Goal: Task Accomplishment & Management: Use online tool/utility

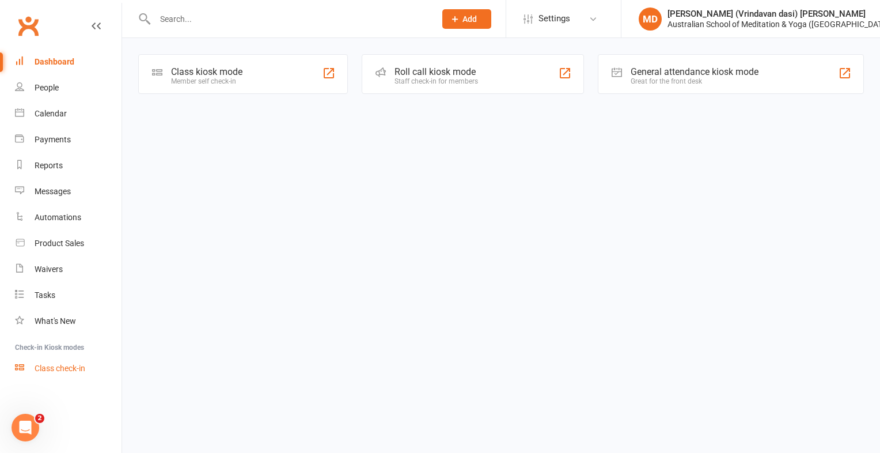
click at [79, 369] on div "Class check-in" at bounding box center [60, 367] width 51 height 9
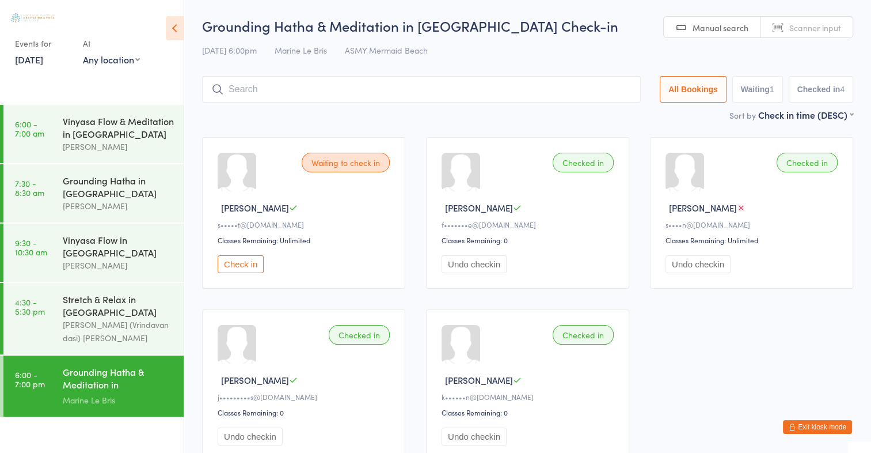
click at [200, 319] on div "Waiting to check in [PERSON_NAME] F s•••••t@[DOMAIN_NAME] Classes Remaining: Un…" at bounding box center [528, 299] width 672 height 344
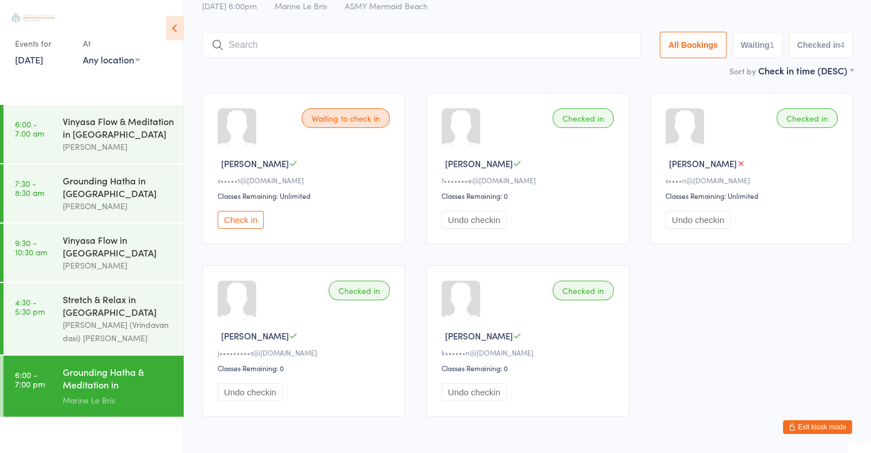
scroll to position [46, 0]
click at [152, 383] on div "Grounding Hatha & Meditation in [GEOGRAPHIC_DATA]" at bounding box center [118, 379] width 111 height 28
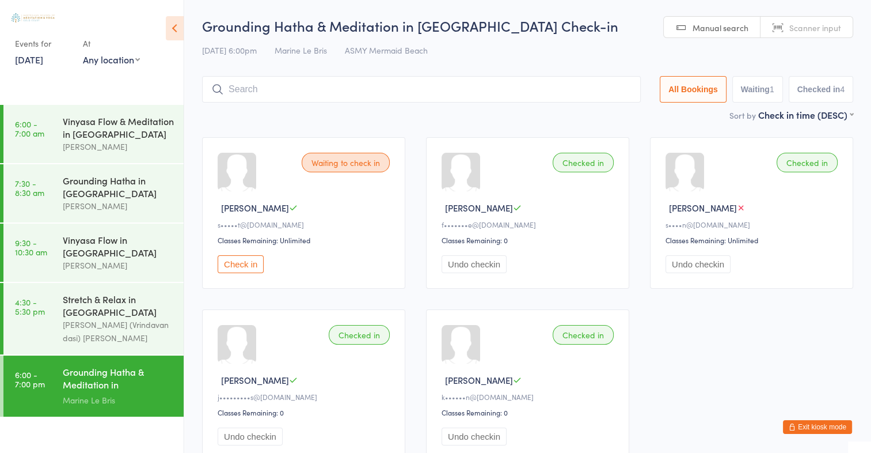
click at [152, 383] on div "Grounding Hatha & Meditation in [GEOGRAPHIC_DATA]" at bounding box center [118, 379] width 111 height 28
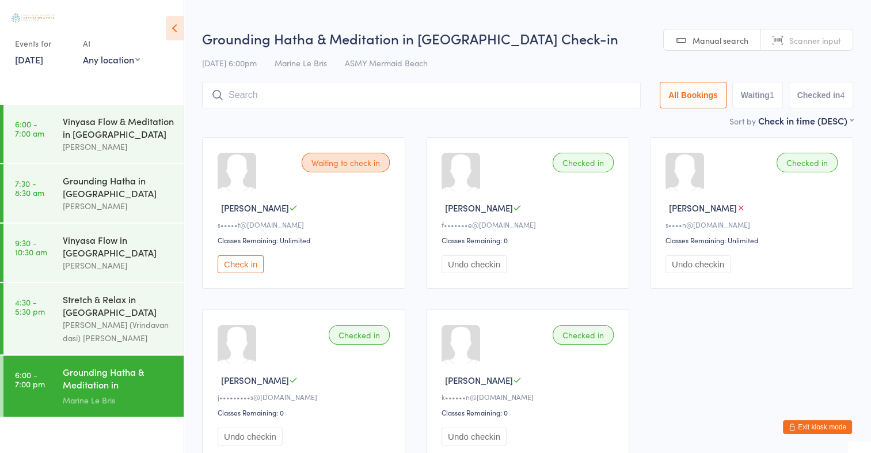
click at [152, 383] on div "Grounding Hatha & Meditation in [GEOGRAPHIC_DATA]" at bounding box center [118, 379] width 111 height 28
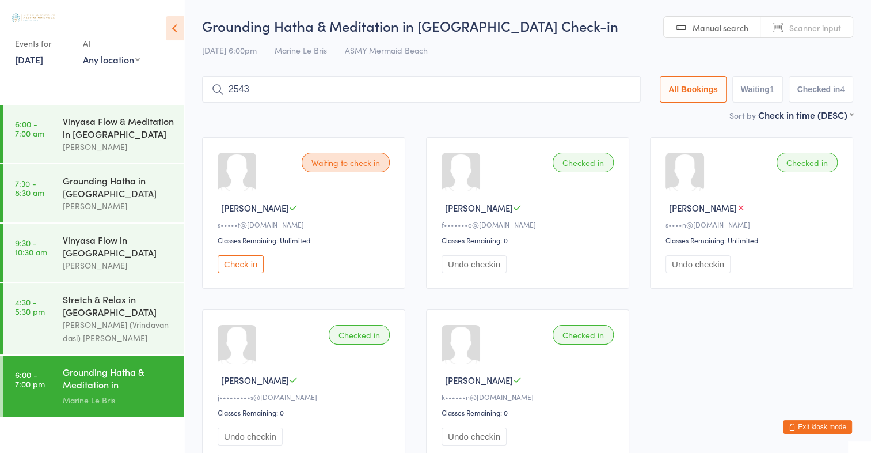
type input "2543"
click at [617, 119] on button "Drop in" at bounding box center [606, 113] width 46 height 17
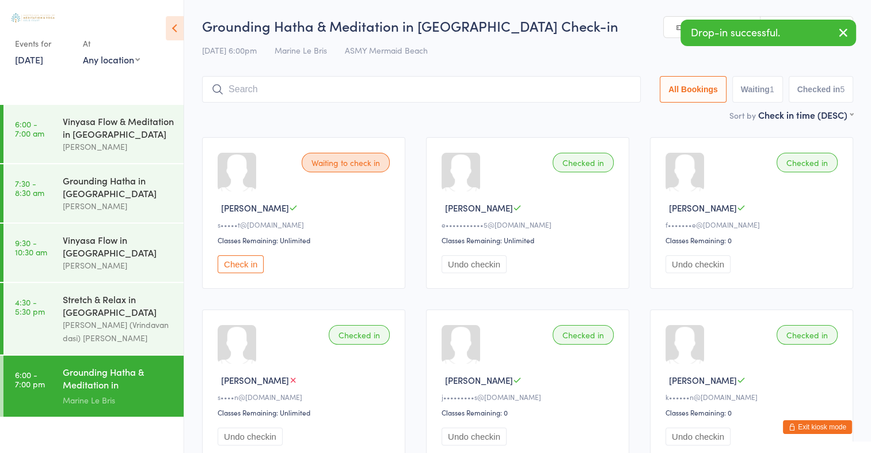
click at [617, 119] on div "Sort by Check in time (DESC) First name (ASC) First name (DESC) Last name (ASC)…" at bounding box center [527, 114] width 651 height 13
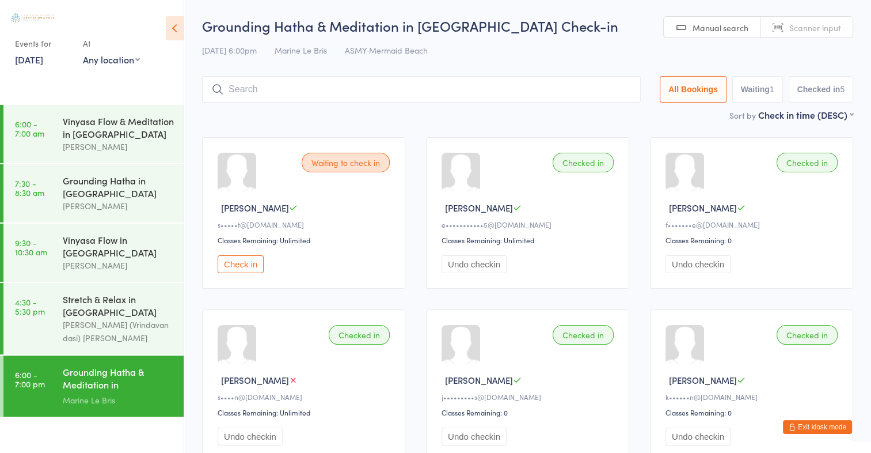
click at [488, 268] on button "Undo checkin" at bounding box center [474, 264] width 65 height 18
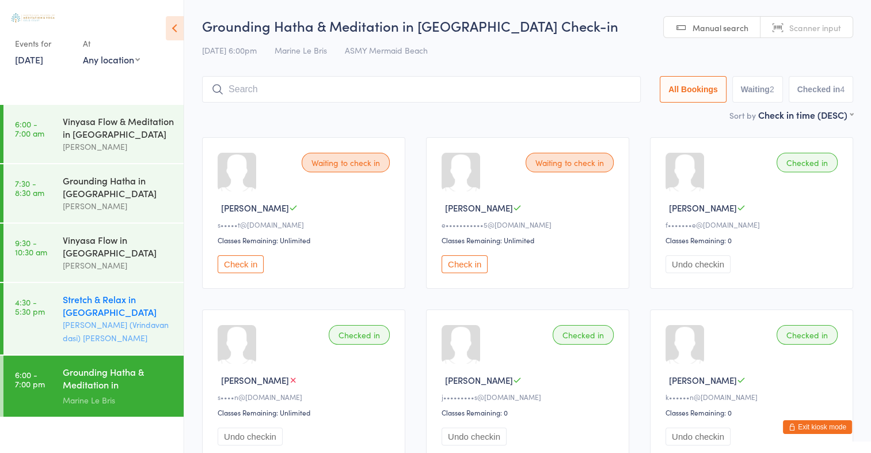
click at [117, 305] on div "Stretch & Relax in [GEOGRAPHIC_DATA]" at bounding box center [118, 305] width 111 height 25
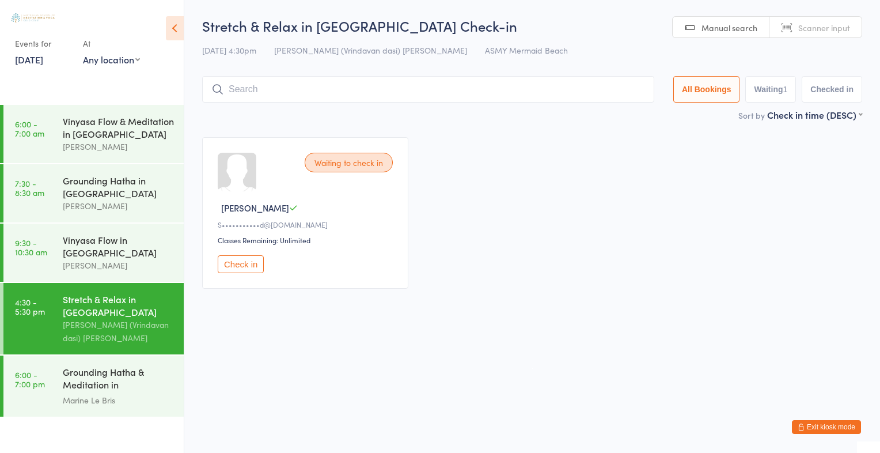
click at [235, 83] on input "search" at bounding box center [428, 89] width 452 height 26
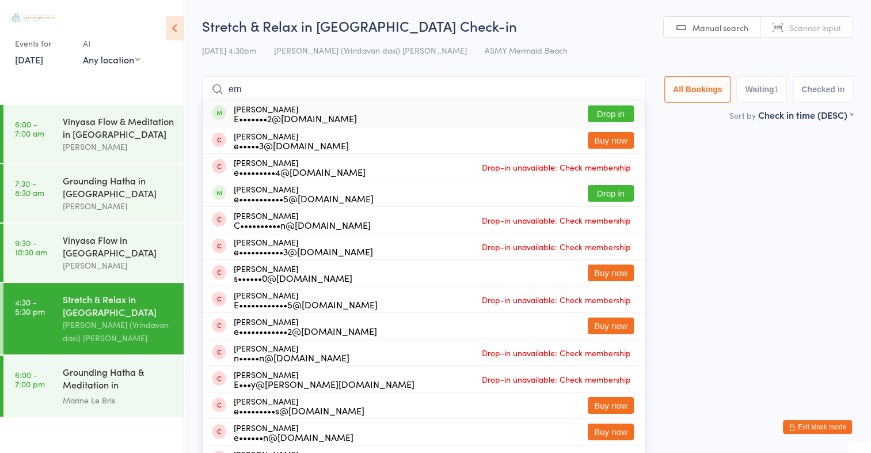
type input "e"
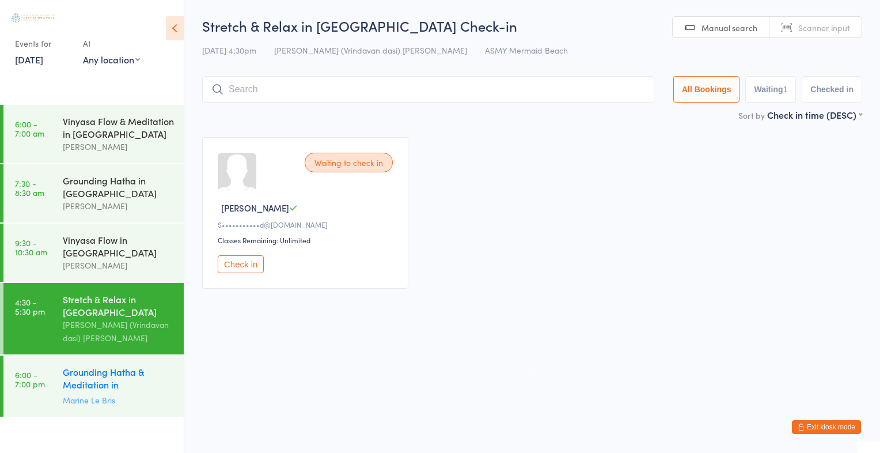
click at [128, 377] on div "Grounding Hatha & Meditation in [GEOGRAPHIC_DATA]" at bounding box center [118, 379] width 111 height 28
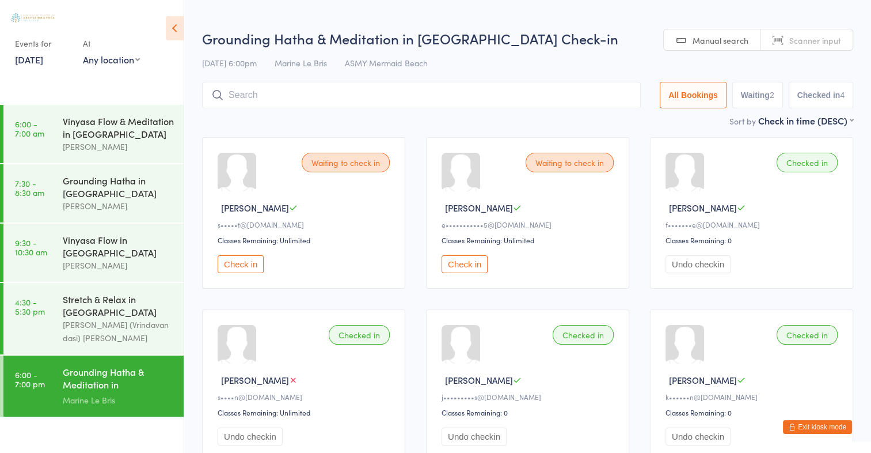
click at [128, 377] on div "Grounding Hatha & Meditation in [GEOGRAPHIC_DATA]" at bounding box center [118, 379] width 111 height 28
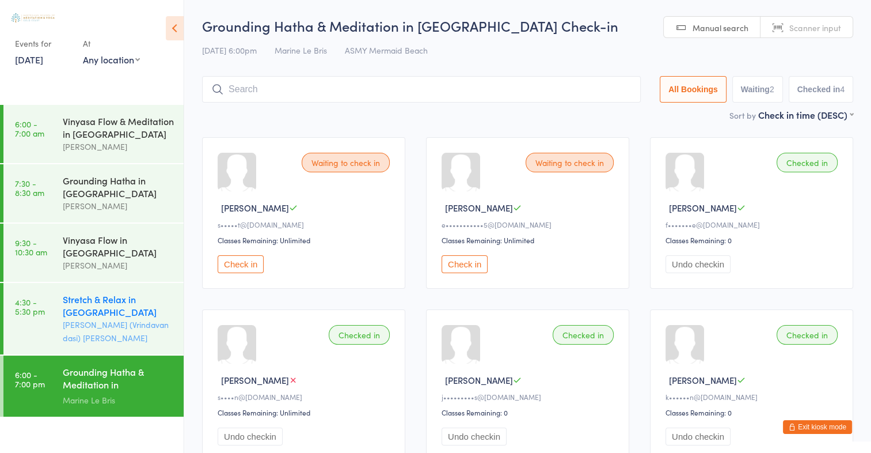
click at [89, 321] on div "[PERSON_NAME] (Vrindavan dasi) [PERSON_NAME]" at bounding box center [118, 331] width 111 height 26
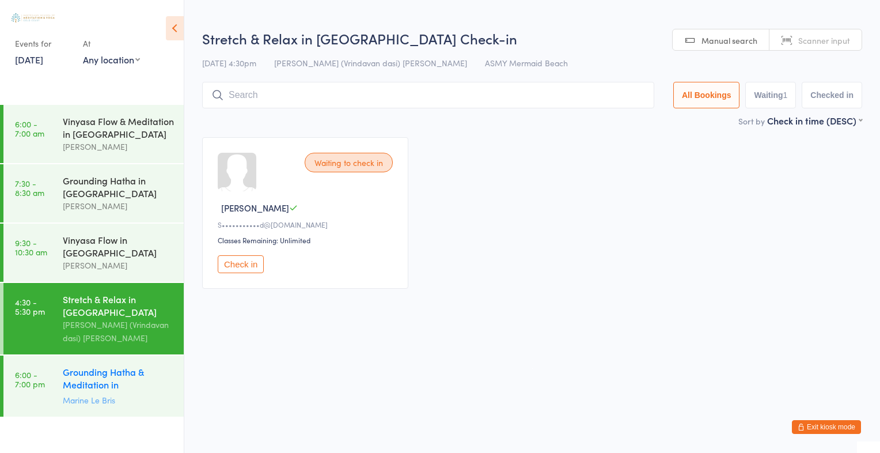
click at [102, 397] on div "Marine Le Bris" at bounding box center [118, 399] width 111 height 13
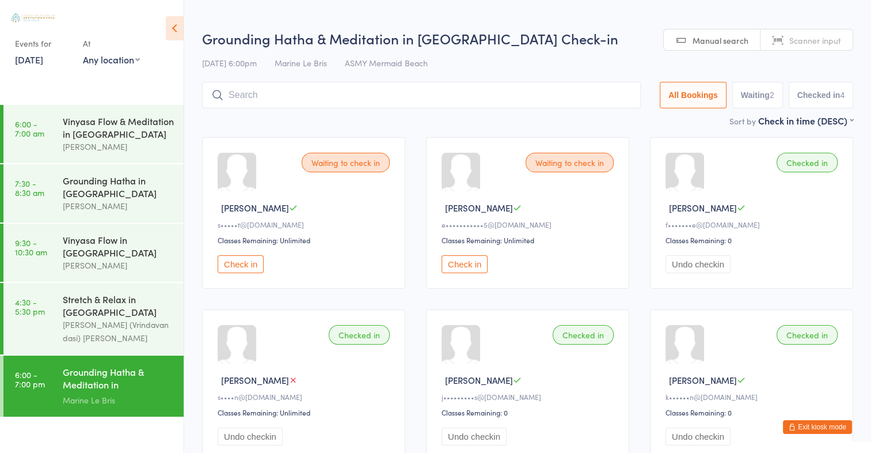
scroll to position [88, 0]
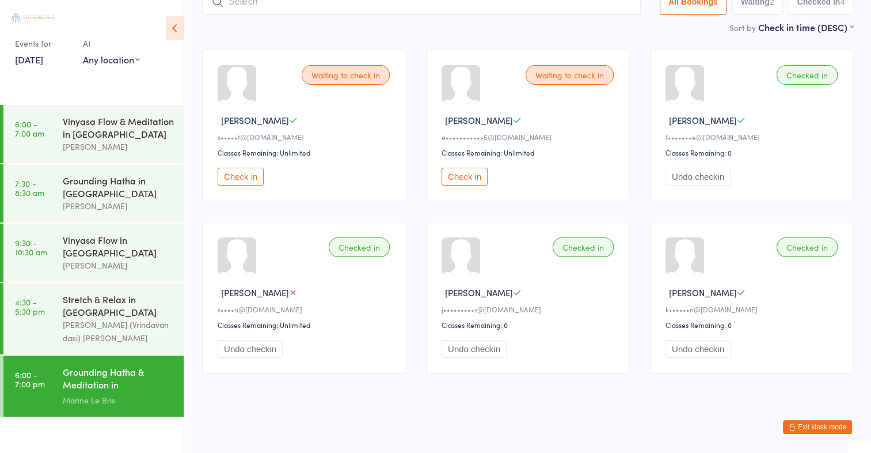
click at [461, 179] on button "Check in" at bounding box center [465, 177] width 46 height 18
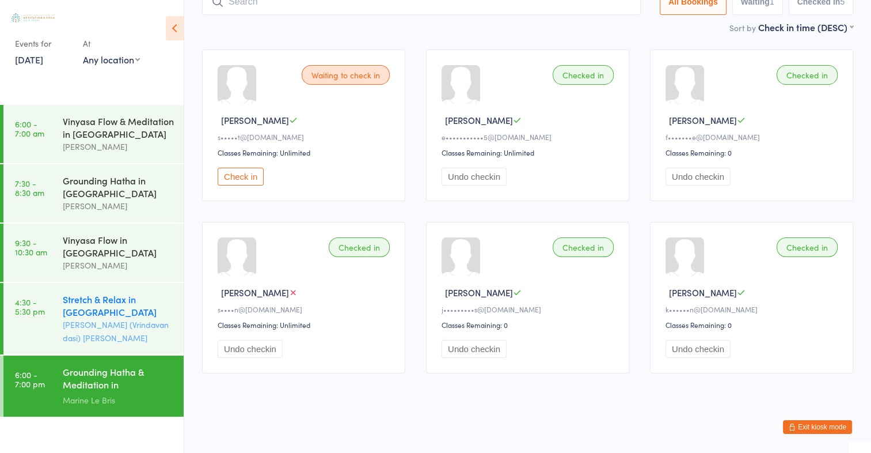
click at [100, 312] on div "Stretch & Relax in [GEOGRAPHIC_DATA]" at bounding box center [118, 305] width 111 height 25
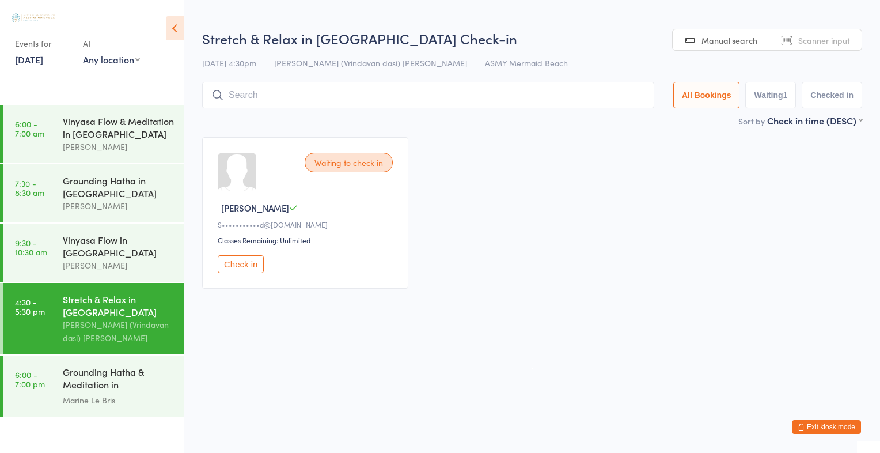
click at [809, 43] on span "Scanner input" at bounding box center [824, 41] width 52 height 12
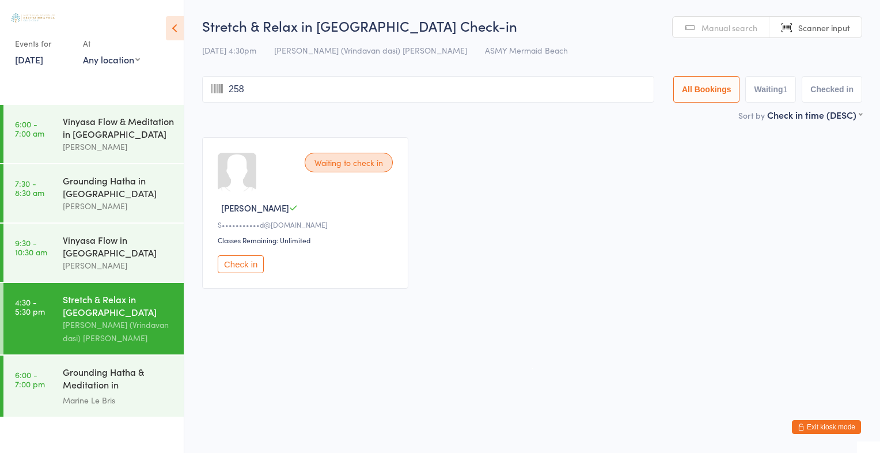
type input "2580"
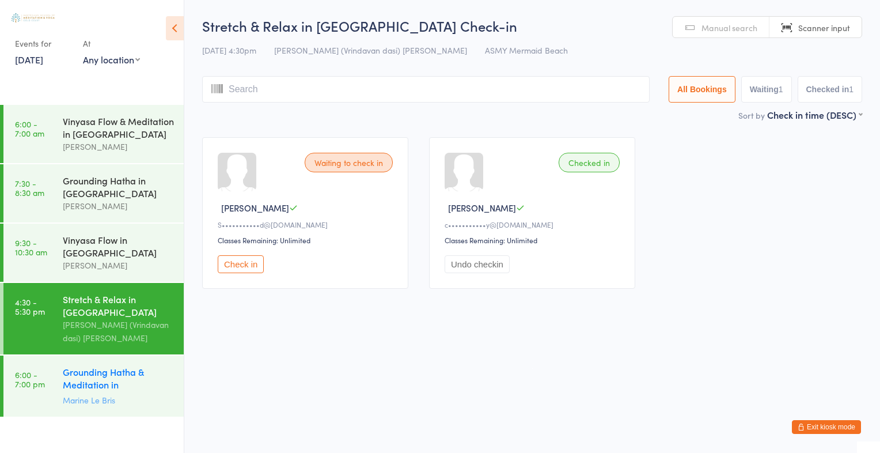
click at [97, 401] on div "Marine Le Bris" at bounding box center [118, 399] width 111 height 13
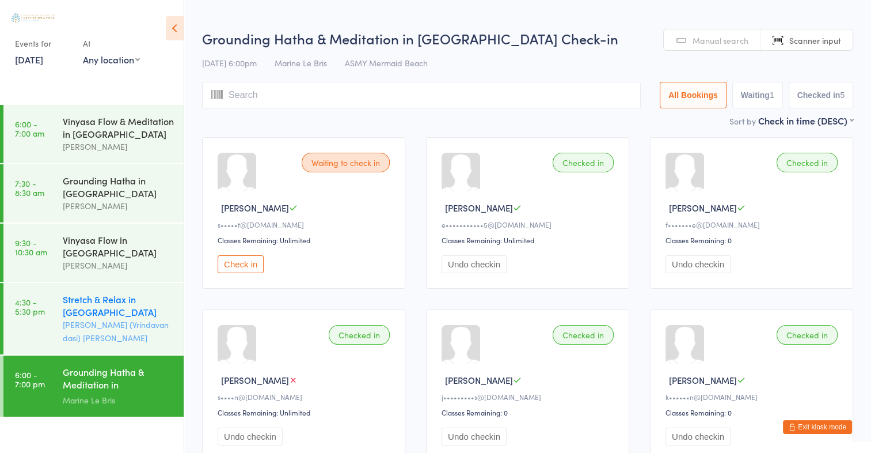
click at [138, 310] on div "Stretch & Relax in [GEOGRAPHIC_DATA]" at bounding box center [118, 305] width 111 height 25
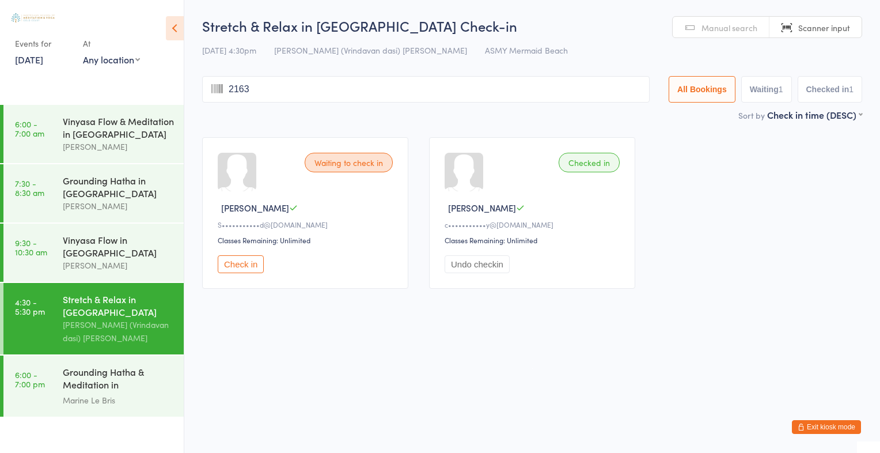
type input "2163"
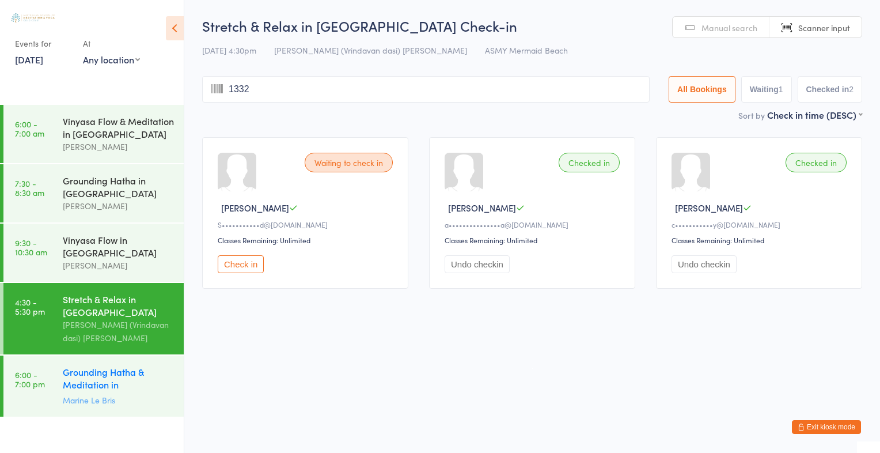
type input "1332"
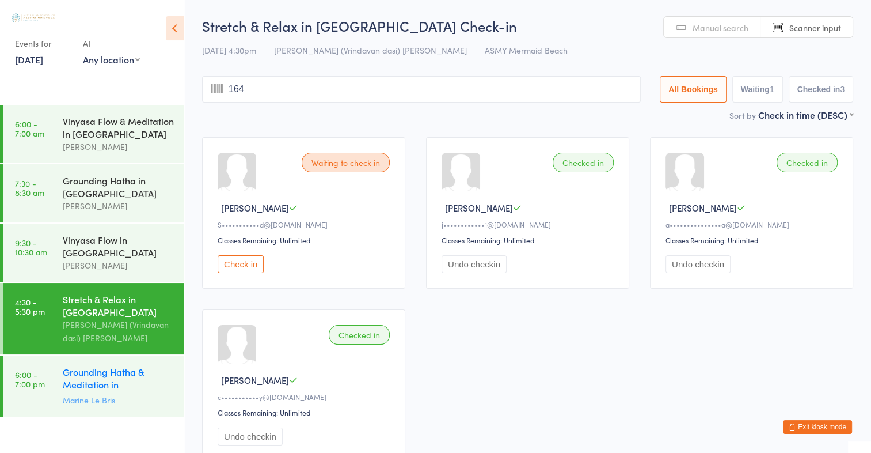
type input "1641"
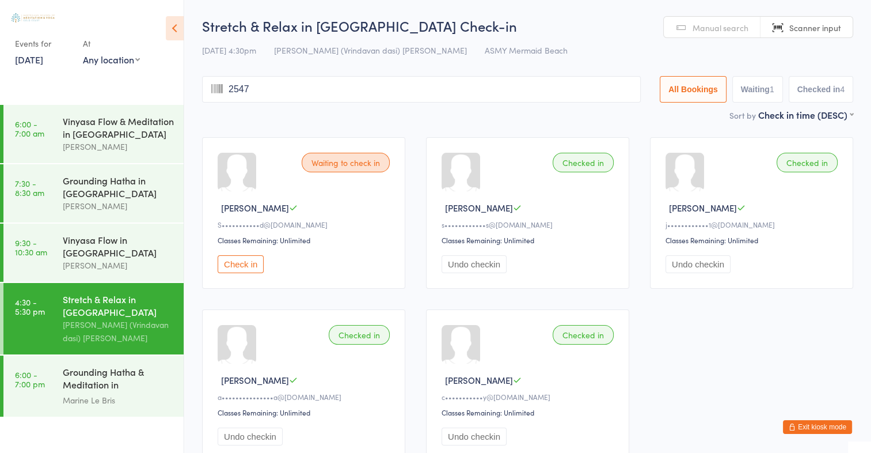
type input "2547"
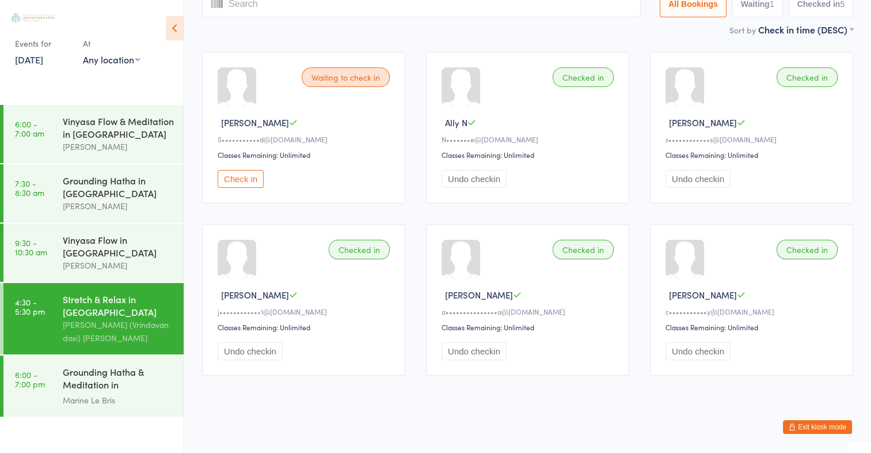
scroll to position [88, 0]
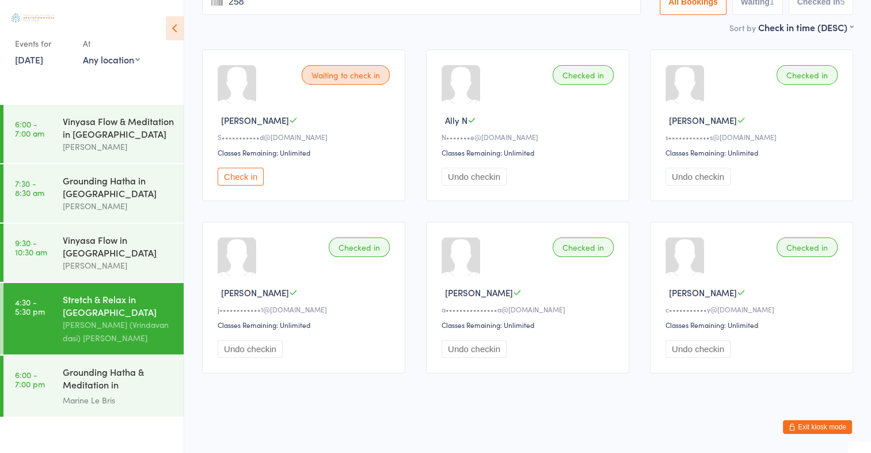
type input "2587"
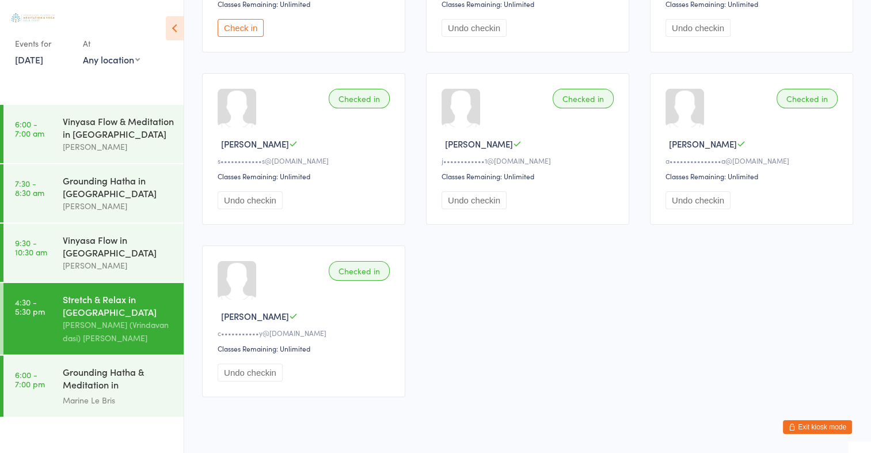
scroll to position [0, 0]
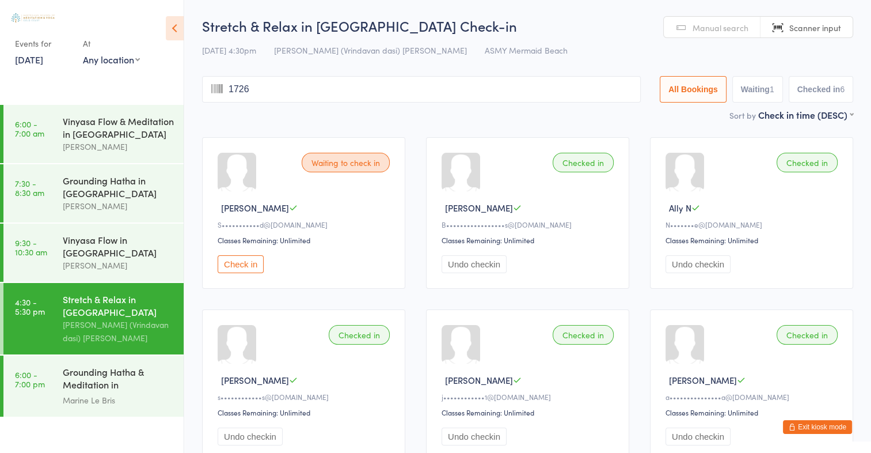
type input "1726"
type input "[PERSON_NAME]"
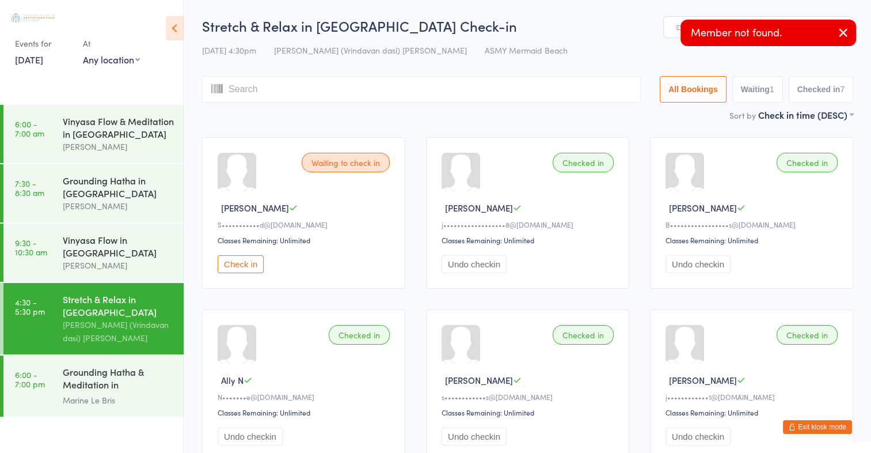
click at [846, 34] on icon "button" at bounding box center [844, 32] width 14 height 14
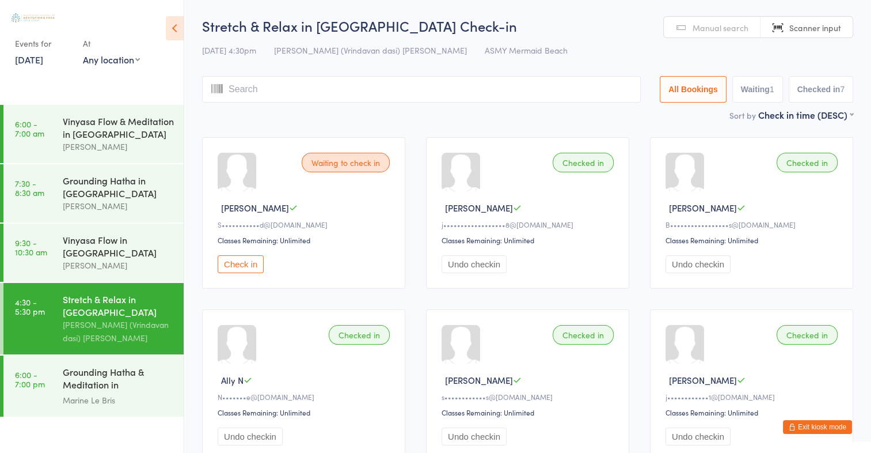
click at [709, 32] on span "Manual search" at bounding box center [721, 28] width 56 height 12
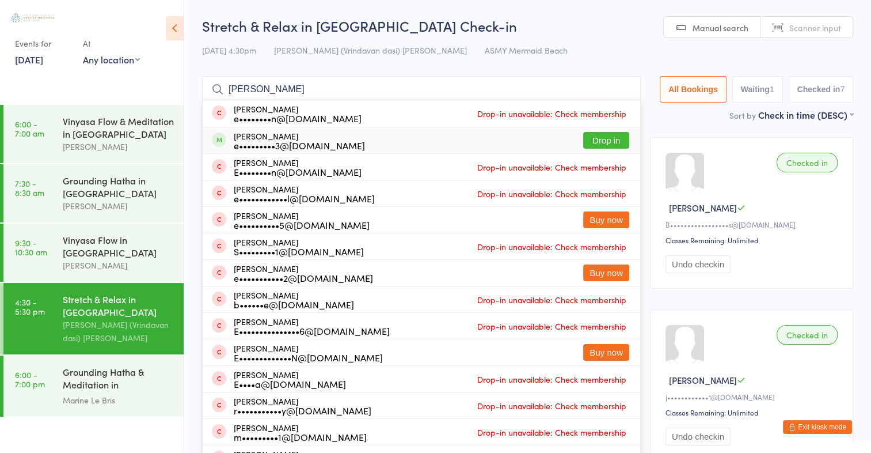
type input "[PERSON_NAME]"
click at [592, 142] on button "Drop in" at bounding box center [606, 140] width 46 height 17
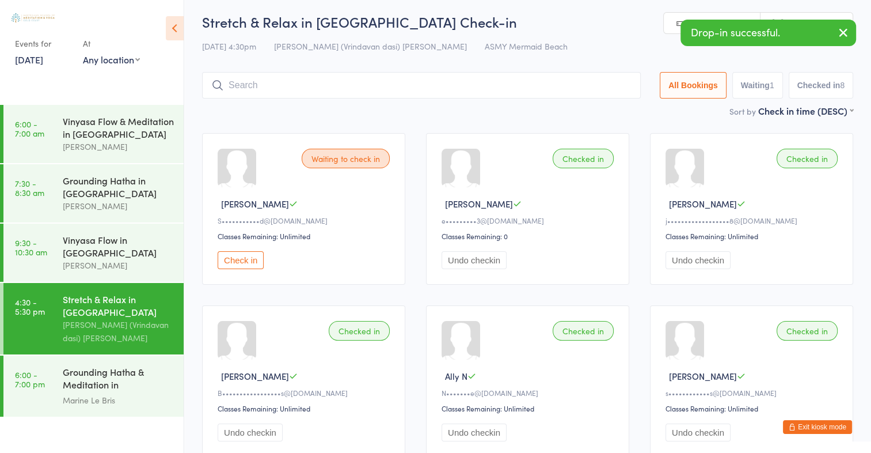
scroll to position [2, 0]
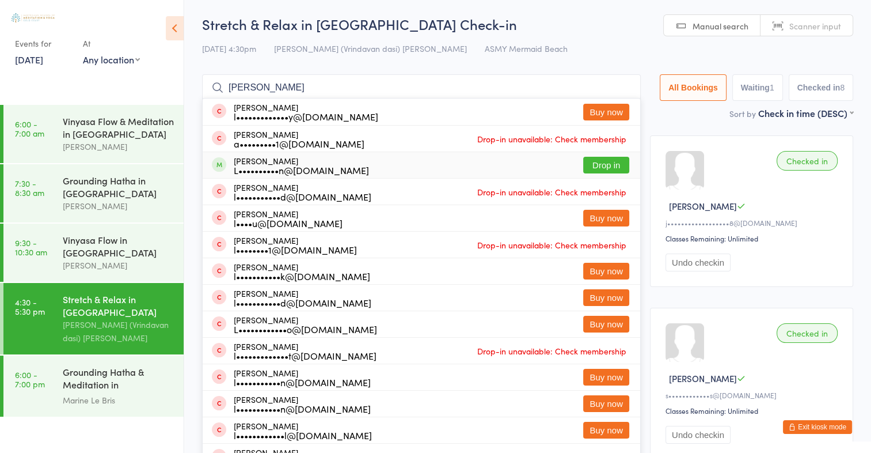
type input "[PERSON_NAME]"
click at [604, 165] on button "Drop in" at bounding box center [606, 165] width 46 height 17
